Goal: Task Accomplishment & Management: Manage account settings

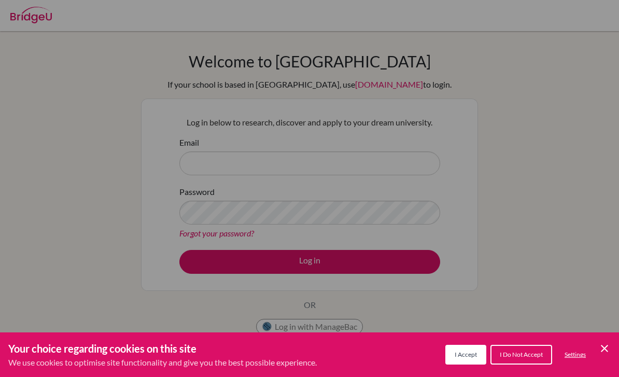
click at [464, 351] on span "I Accept" at bounding box center [466, 355] width 22 height 8
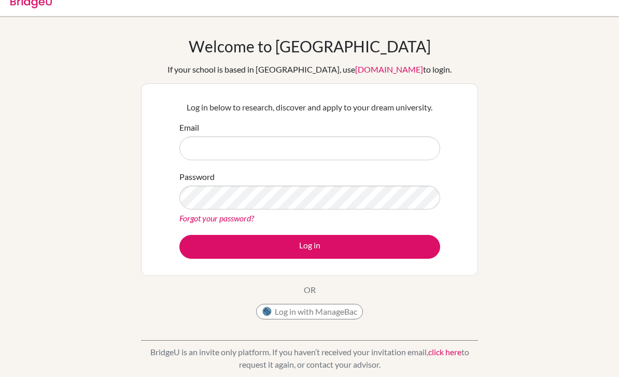
scroll to position [17, 0]
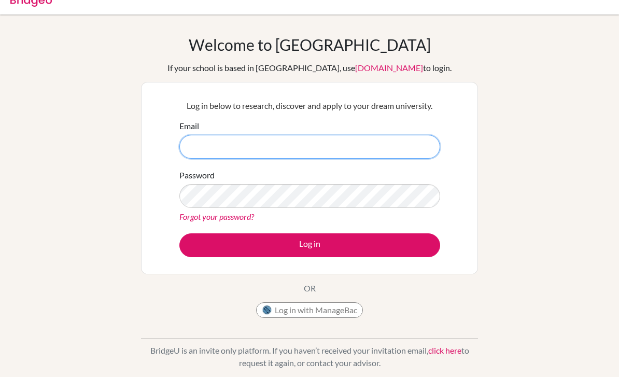
click at [378, 152] on input "Email" at bounding box center [309, 147] width 261 height 24
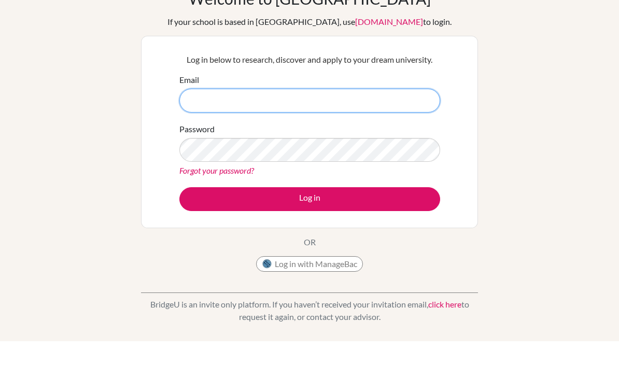
scroll to position [27, 0]
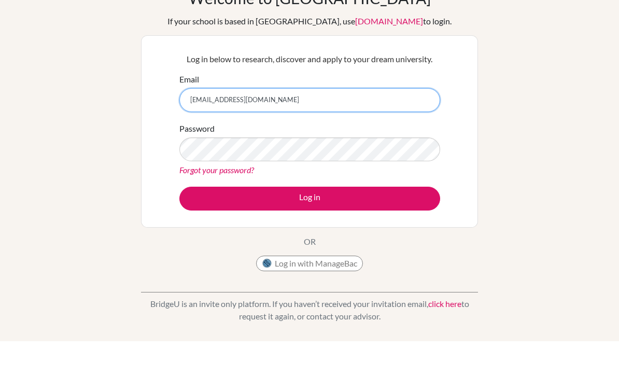
type input "rosalynaudrey@gmail.com"
click at [310, 223] on button "Log in" at bounding box center [309, 235] width 261 height 24
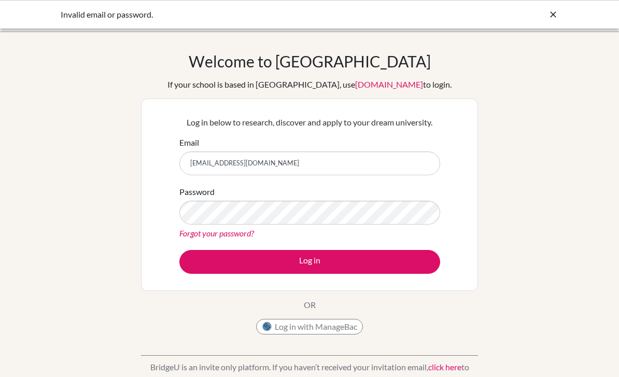
click at [188, 237] on link "Forgot your password?" at bounding box center [216, 233] width 75 height 10
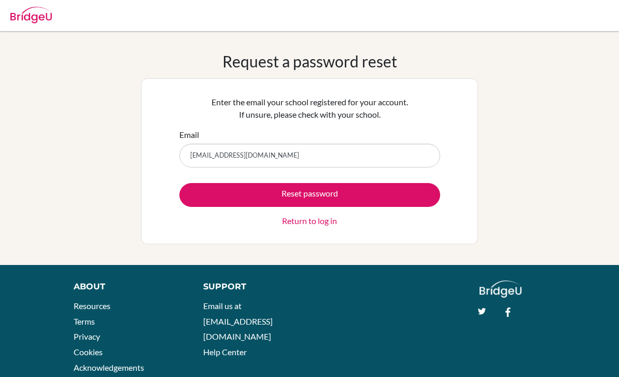
type input "[EMAIL_ADDRESS][DOMAIN_NAME]"
click at [310, 195] on button "Reset password" at bounding box center [309, 195] width 261 height 24
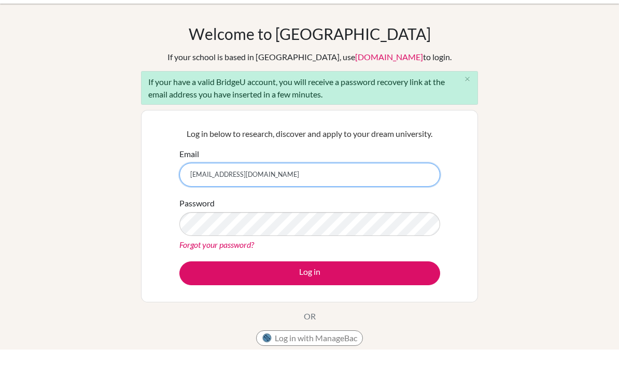
type input "[EMAIL_ADDRESS][DOMAIN_NAME]"
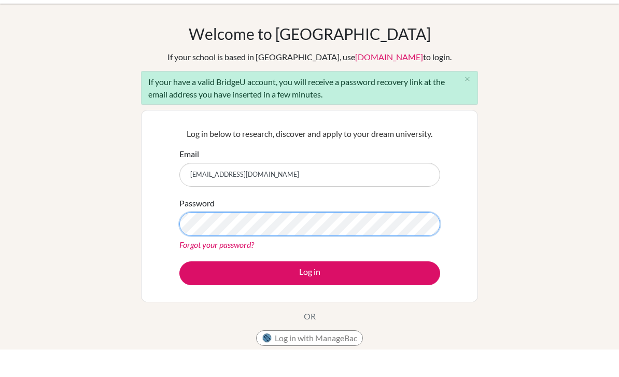
click at [310, 289] on button "Log in" at bounding box center [309, 301] width 261 height 24
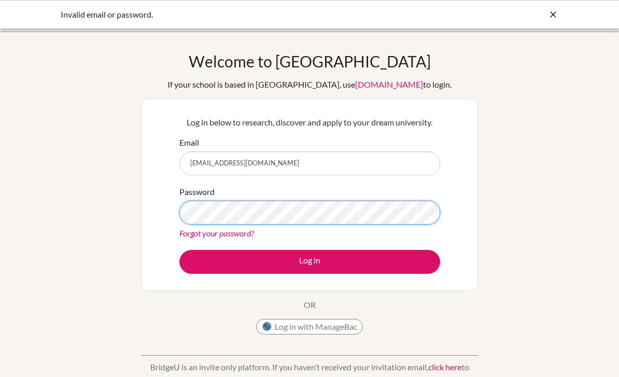
click at [310, 261] on button "Log in" at bounding box center [309, 262] width 261 height 24
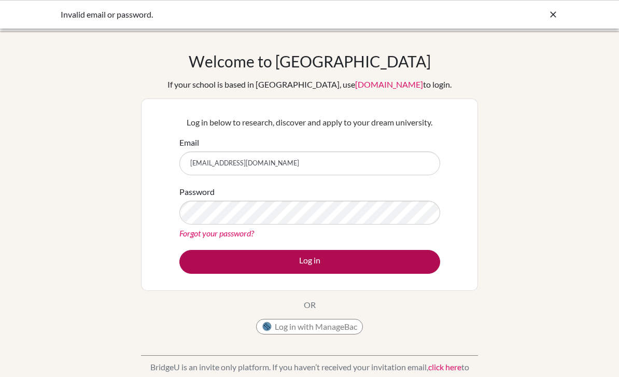
click at [234, 260] on button "Log in" at bounding box center [309, 262] width 261 height 24
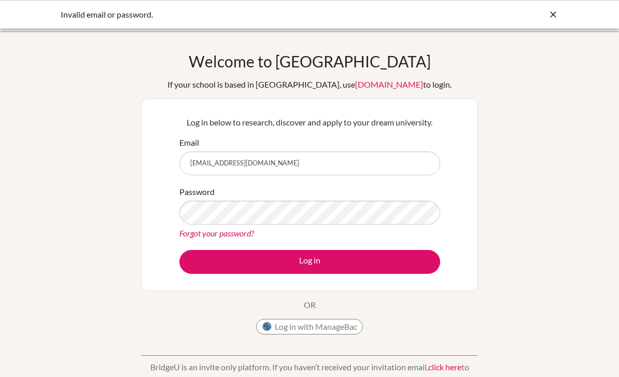
scroll to position [174, 0]
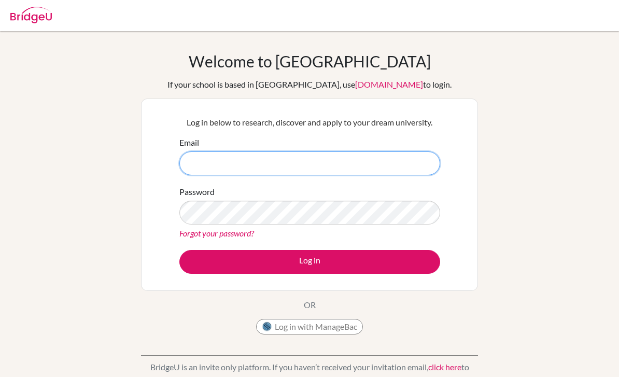
type input "[EMAIL_ADDRESS][DOMAIN_NAME]"
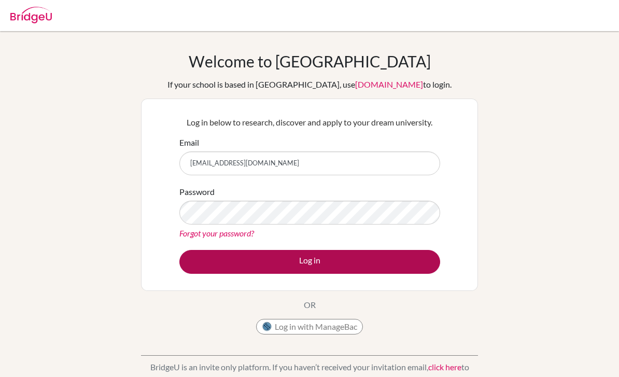
click at [398, 263] on button "Log in" at bounding box center [309, 262] width 261 height 24
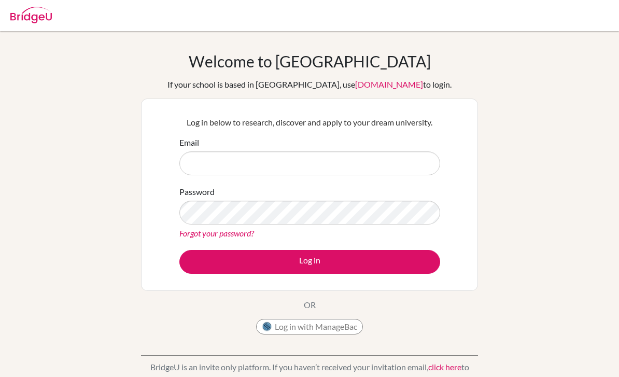
click at [215, 238] on link "Forgot your password?" at bounding box center [216, 233] width 75 height 10
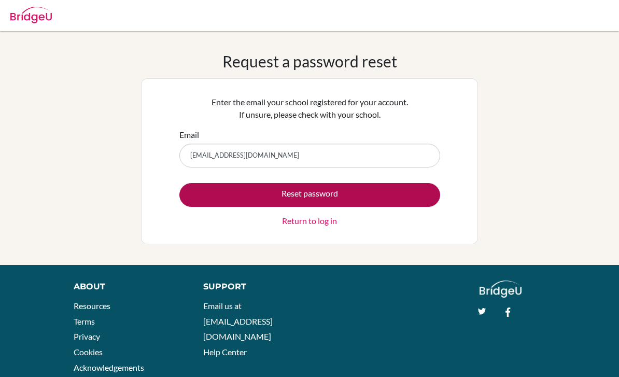
type input "[EMAIL_ADDRESS][DOMAIN_NAME]"
click at [403, 190] on button "Reset password" at bounding box center [309, 195] width 261 height 24
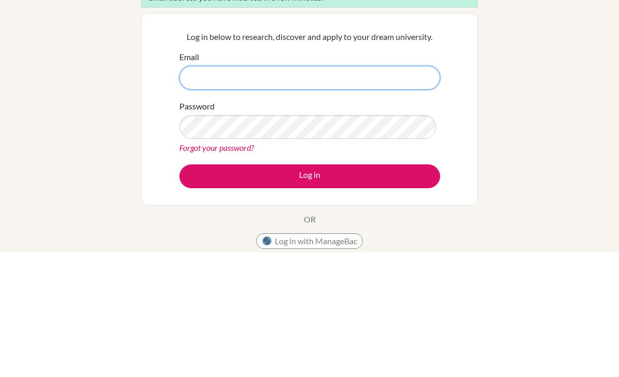
scroll to position [125, 0]
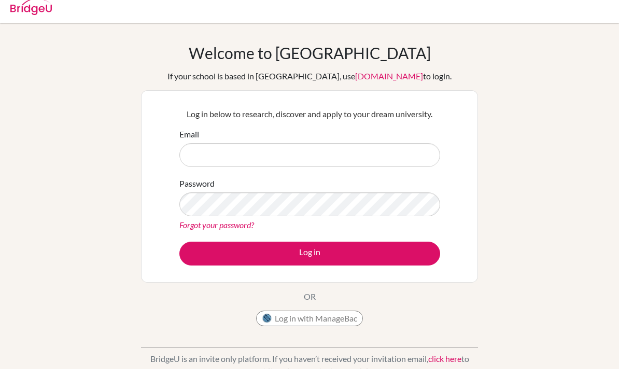
click at [348, 319] on button "Log in with ManageBac" at bounding box center [309, 327] width 107 height 16
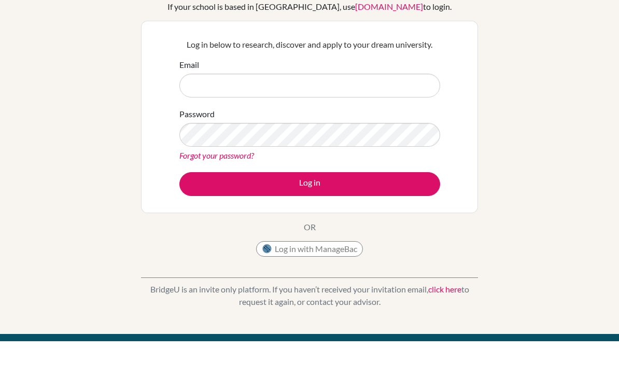
scroll to position [48, 0]
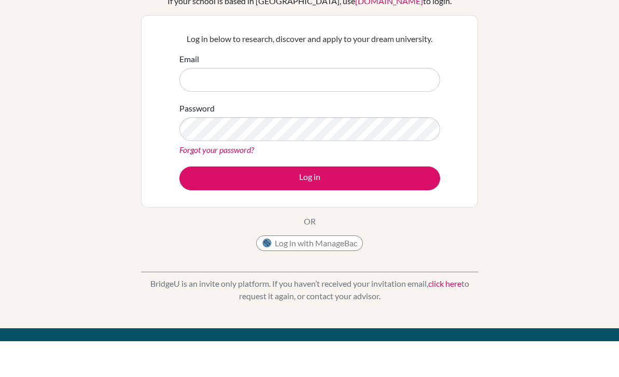
click at [444, 314] on link "click here" at bounding box center [444, 319] width 33 height 10
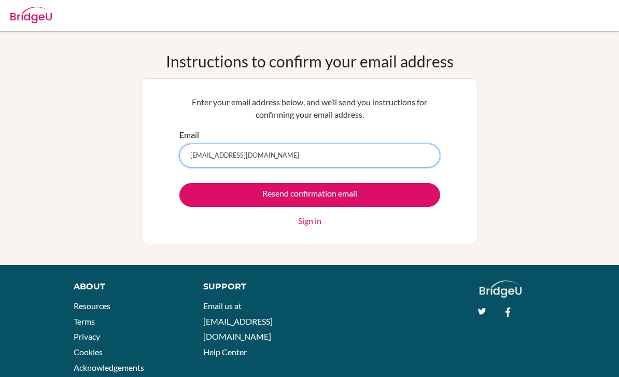
type input "[EMAIL_ADDRESS][DOMAIN_NAME]"
click at [310, 195] on input "Resend confirmation email" at bounding box center [309, 195] width 261 height 24
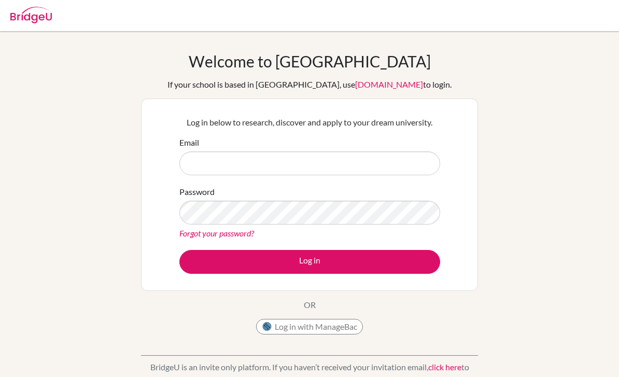
click at [196, 231] on link "Forgot your password?" at bounding box center [216, 233] width 75 height 10
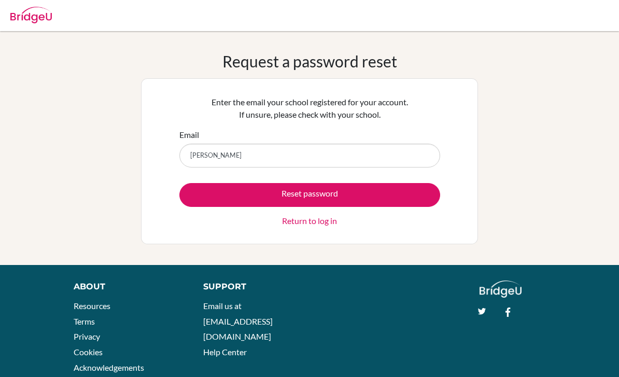
type input "rosaly"
click at [330, 204] on button "Reset password" at bounding box center [309, 195] width 261 height 24
click at [321, 222] on link "Return to log in" at bounding box center [309, 221] width 55 height 12
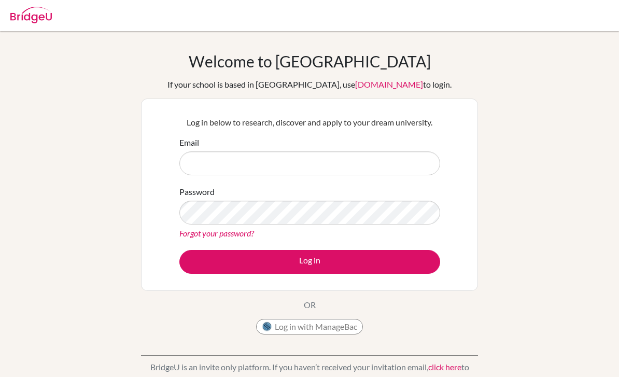
click at [372, 89] on link "[DOMAIN_NAME]" at bounding box center [389, 84] width 68 height 10
type input "[EMAIL_ADDRESS][DOMAIN_NAME]"
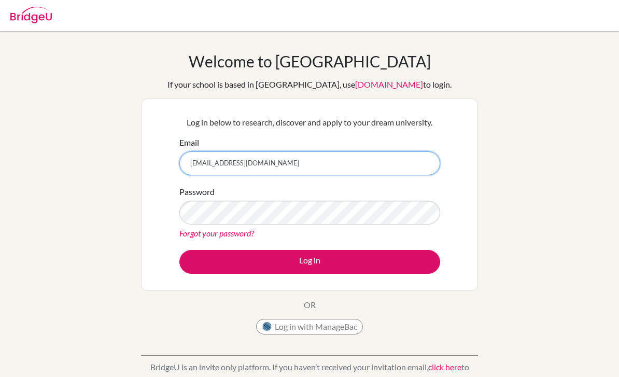
click at [213, 171] on input "[EMAIL_ADDRESS][DOMAIN_NAME]" at bounding box center [309, 163] width 261 height 24
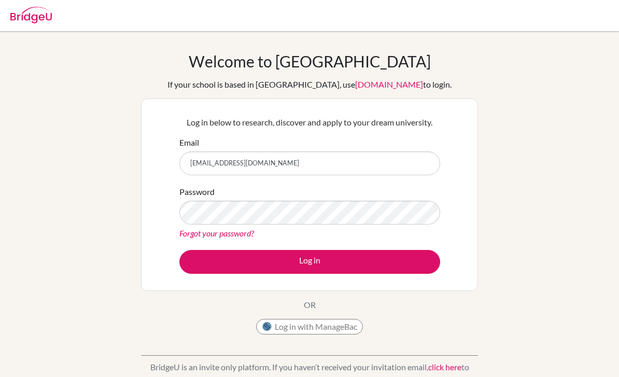
click at [354, 246] on form "Email [EMAIL_ADDRESS][DOMAIN_NAME] Password Forgot your password? Log in" at bounding box center [309, 204] width 261 height 137
click at [354, 246] on form "Email audreyhidayat@snastu.piagetacademy.org Password Forgot your password? Log…" at bounding box center [309, 204] width 261 height 137
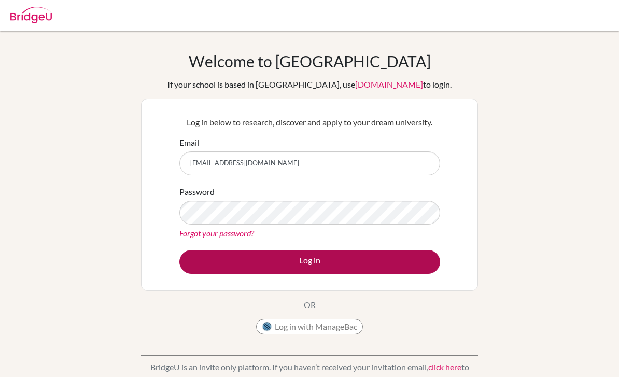
click at [366, 268] on button "Log in" at bounding box center [309, 262] width 261 height 24
